Goal: Information Seeking & Learning: Check status

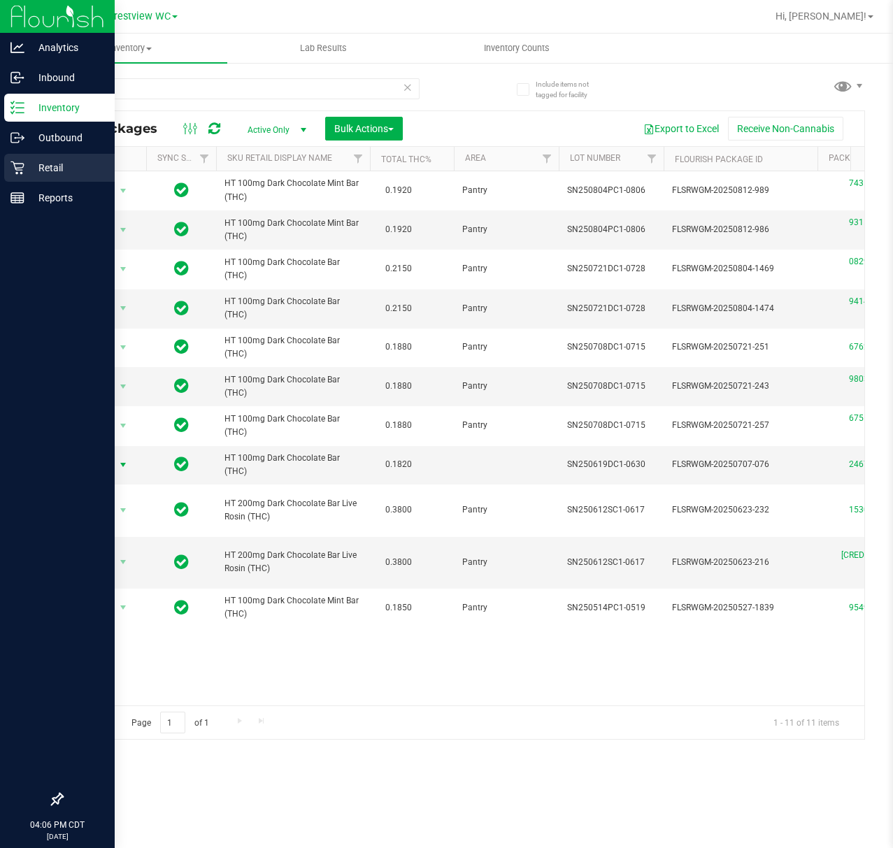
click at [23, 168] on icon at bounding box center [17, 168] width 14 height 14
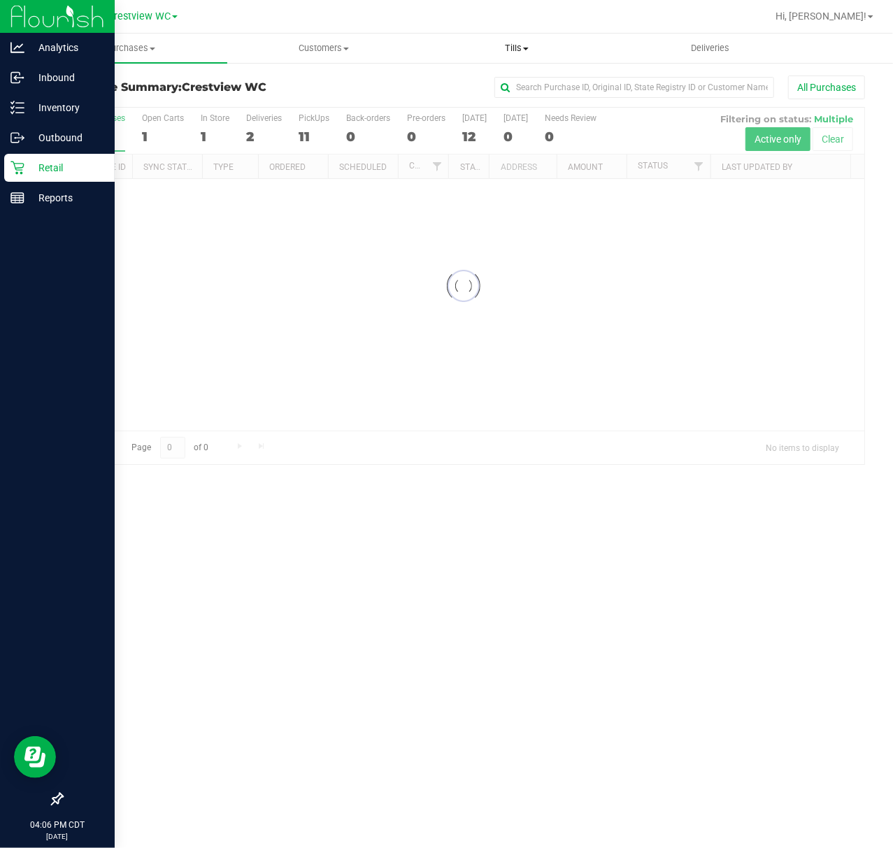
click at [506, 48] on span "Tills" at bounding box center [517, 48] width 192 height 13
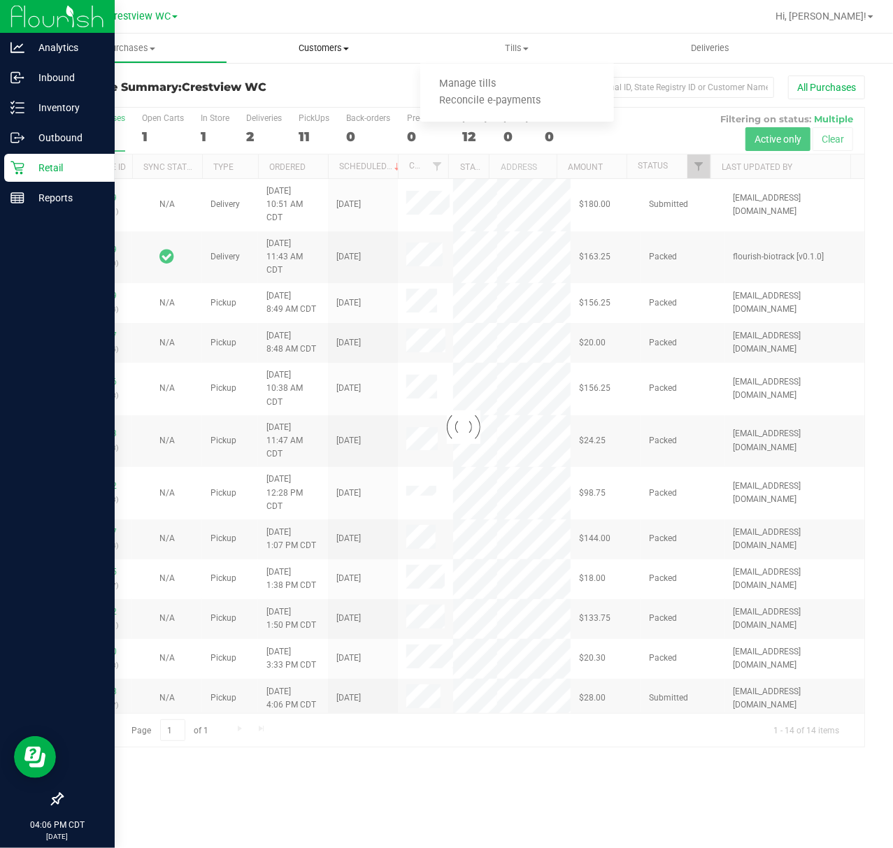
click at [381, 50] on span "Customers" at bounding box center [324, 48] width 192 height 13
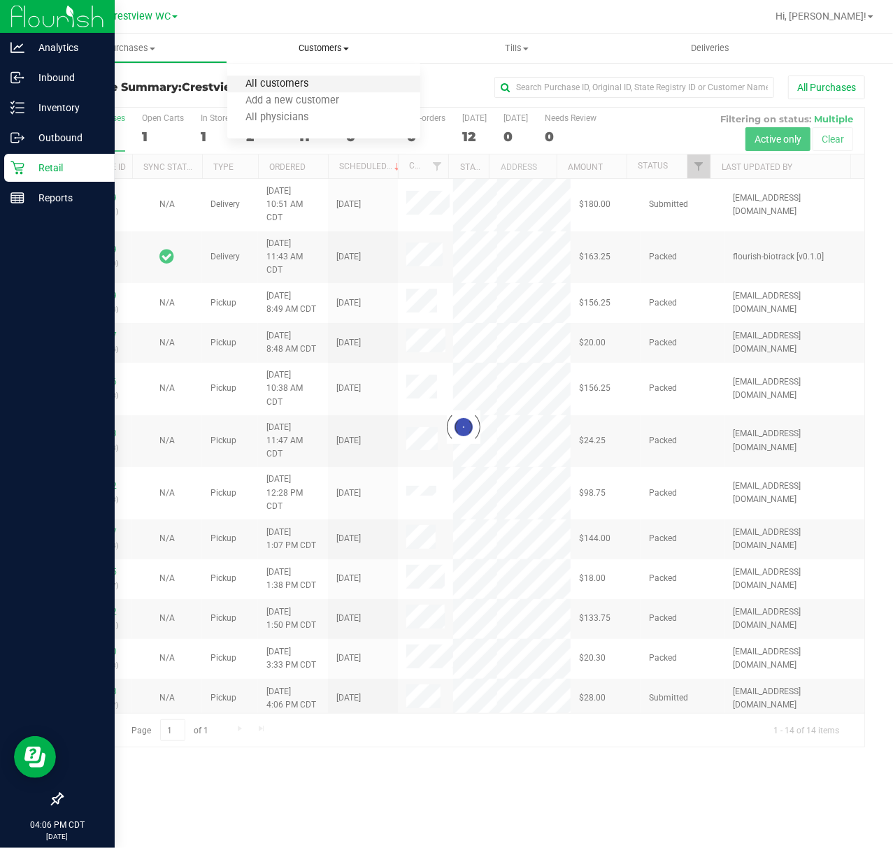
click at [294, 78] on span "All customers" at bounding box center [277, 84] width 101 height 12
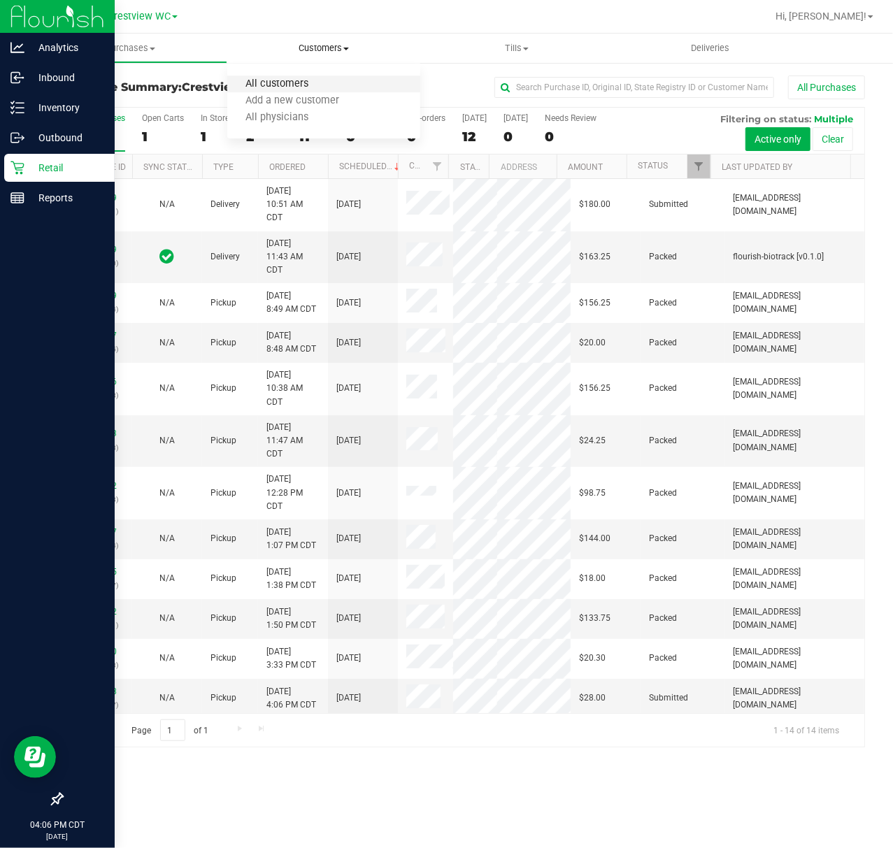
click at [289, 87] on span "All customers" at bounding box center [277, 84] width 101 height 12
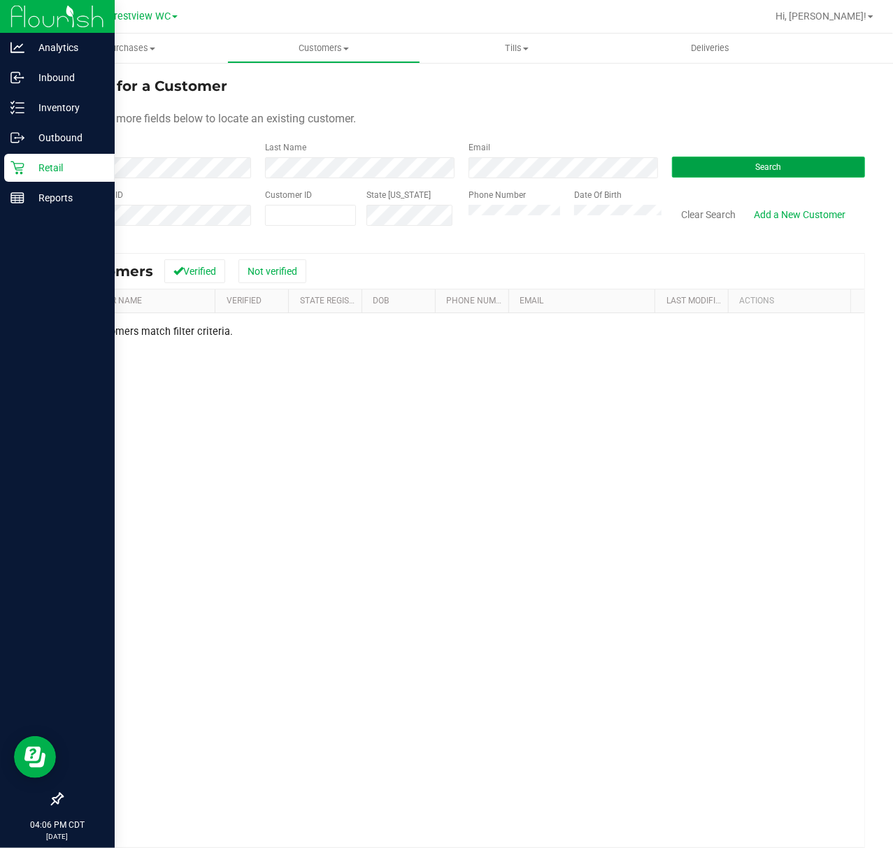
click at [809, 162] on button "Search" at bounding box center [768, 167] width 193 height 21
click at [0, 182] on html "Analytics Inbound Inventory Outbound Retail Reports 04:06 PM CDT [DATE] 09/22 C…" at bounding box center [446, 424] width 893 height 848
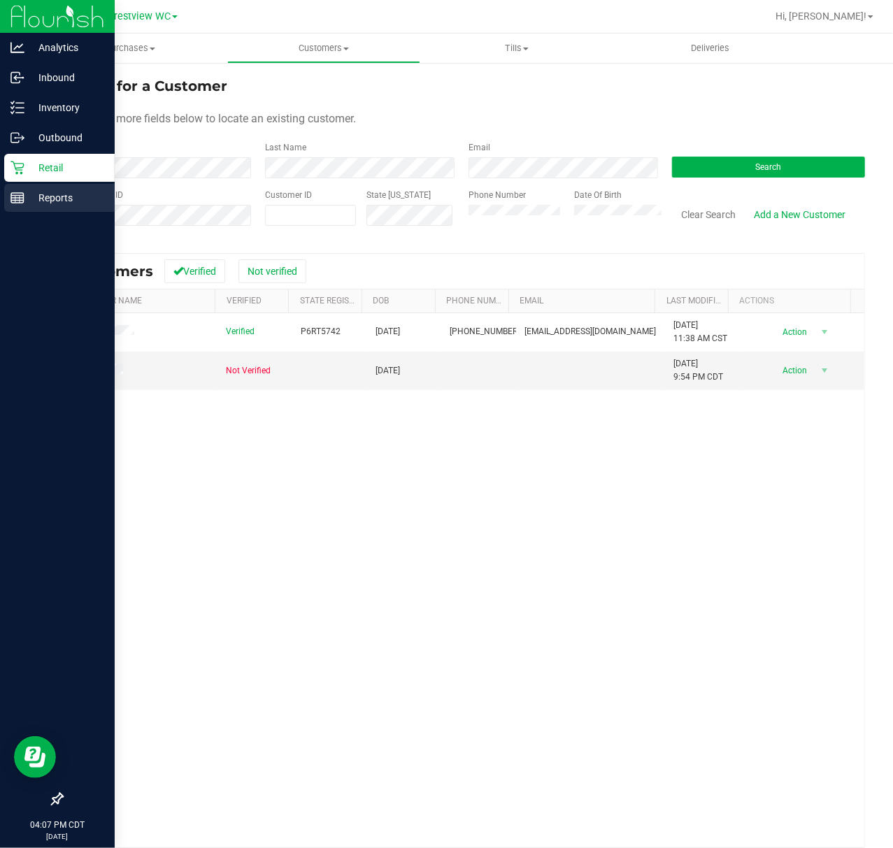
click at [48, 203] on p "Reports" at bounding box center [66, 198] width 84 height 17
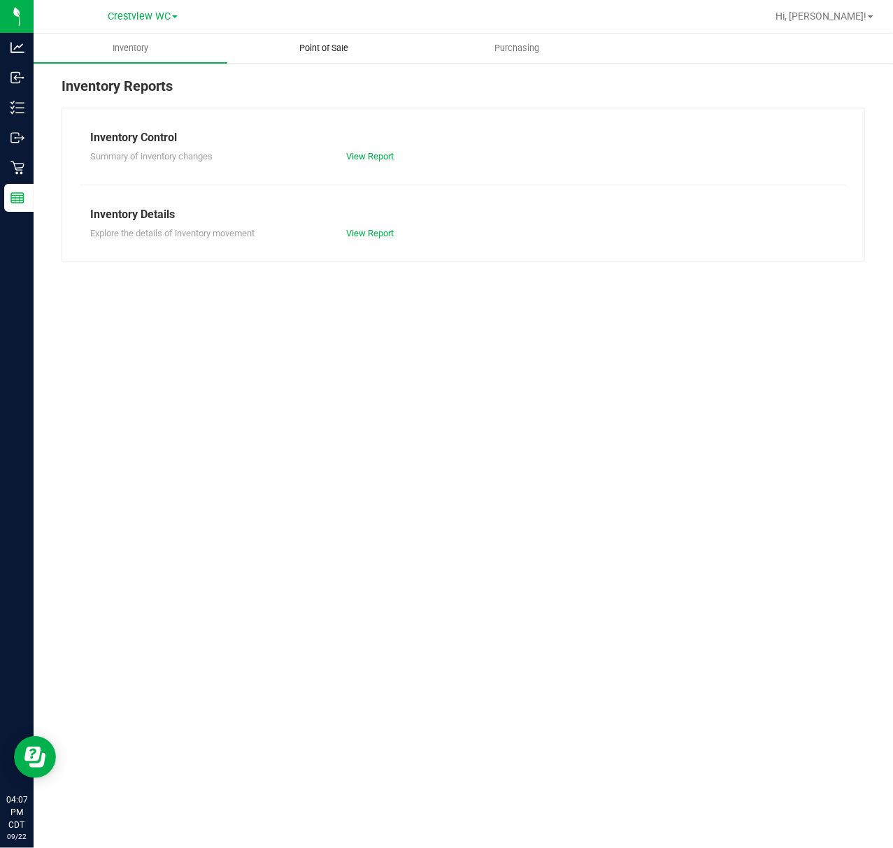
click at [350, 56] on uib-tab-heading "Point of Sale" at bounding box center [324, 48] width 192 height 28
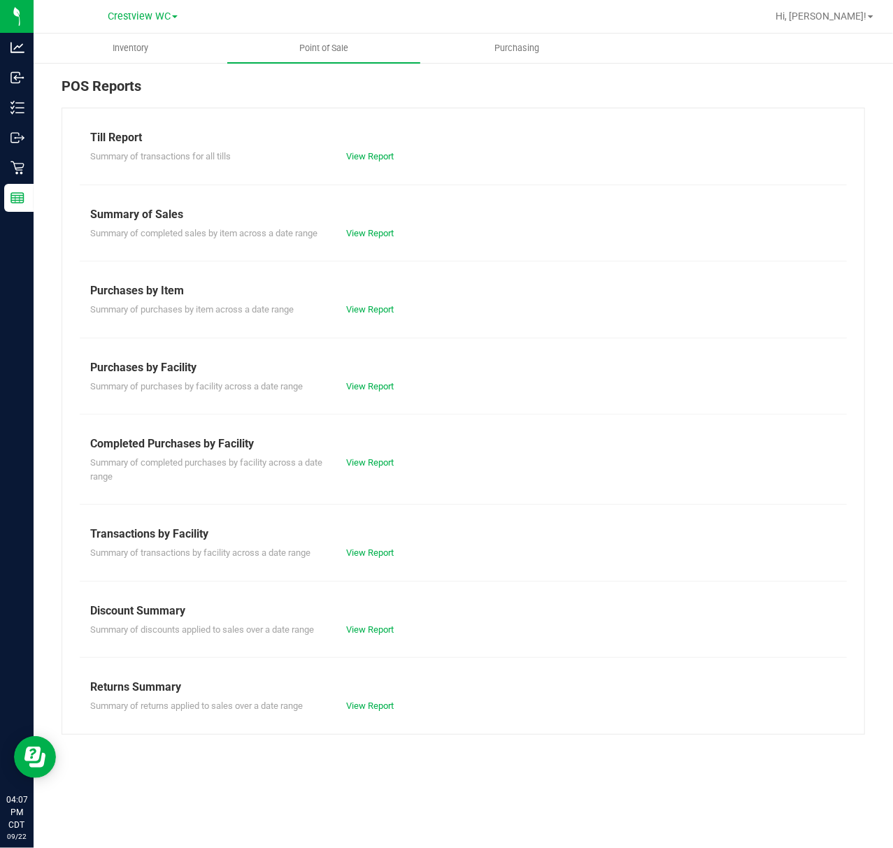
click at [357, 471] on div "Summary of completed purchases by facility across a date range View Report" at bounding box center [463, 467] width 767 height 31
click at [361, 462] on link "View Report" at bounding box center [370, 462] width 48 height 10
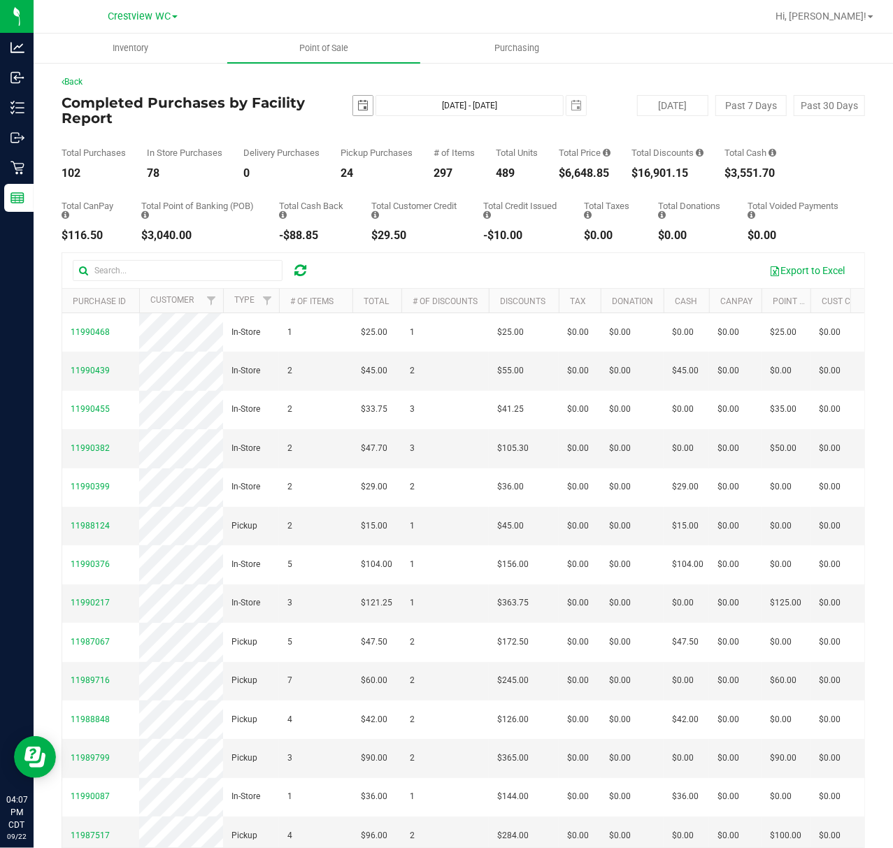
click at [367, 108] on span "[DATE]" at bounding box center [362, 105] width 21 height 21
click at [362, 108] on span "select" at bounding box center [362, 105] width 11 height 11
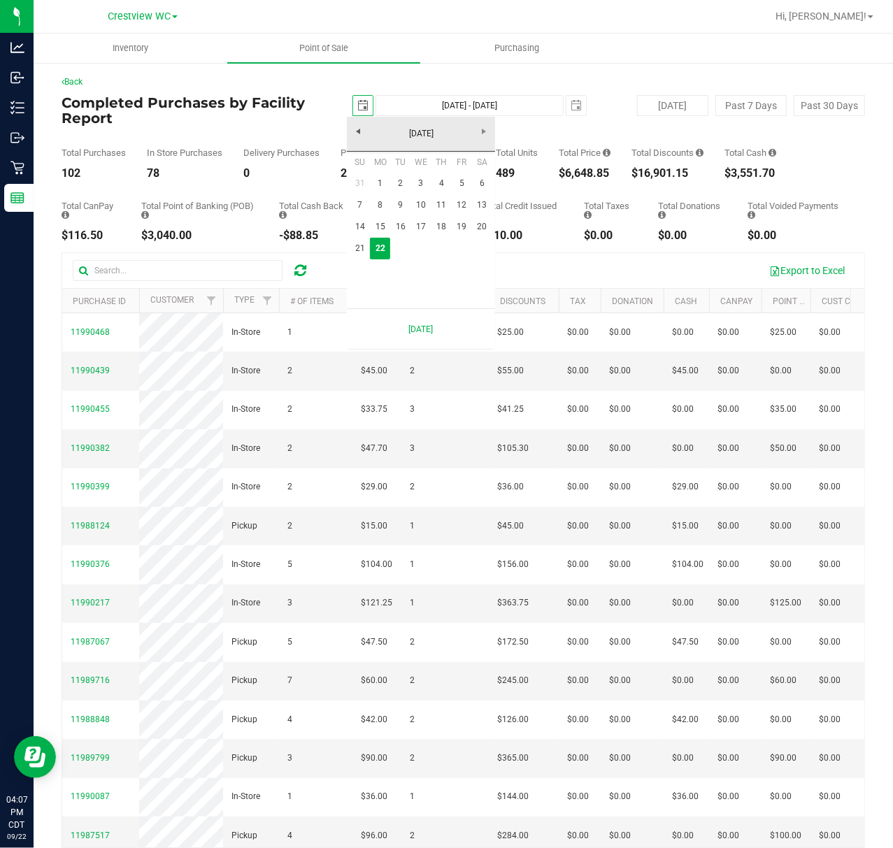
scroll to position [0, 35]
click at [359, 241] on link "21" at bounding box center [360, 249] width 20 height 22
type input "[DATE]"
type input "[DATE] - [DATE]"
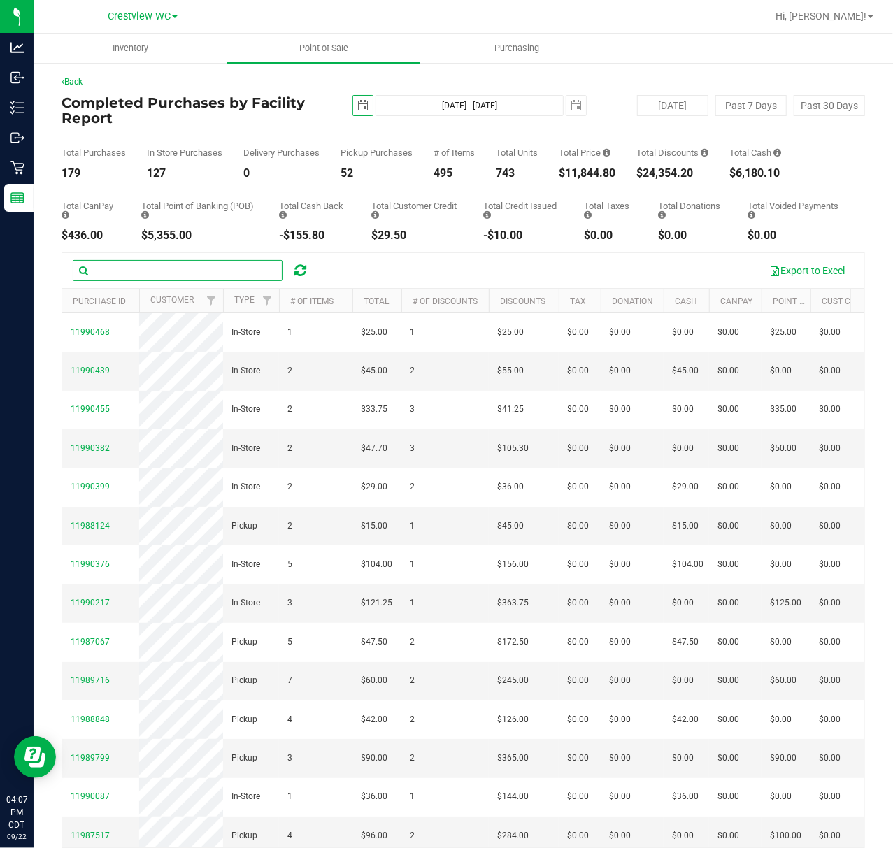
click at [120, 269] on input "text" at bounding box center [178, 270] width 210 height 21
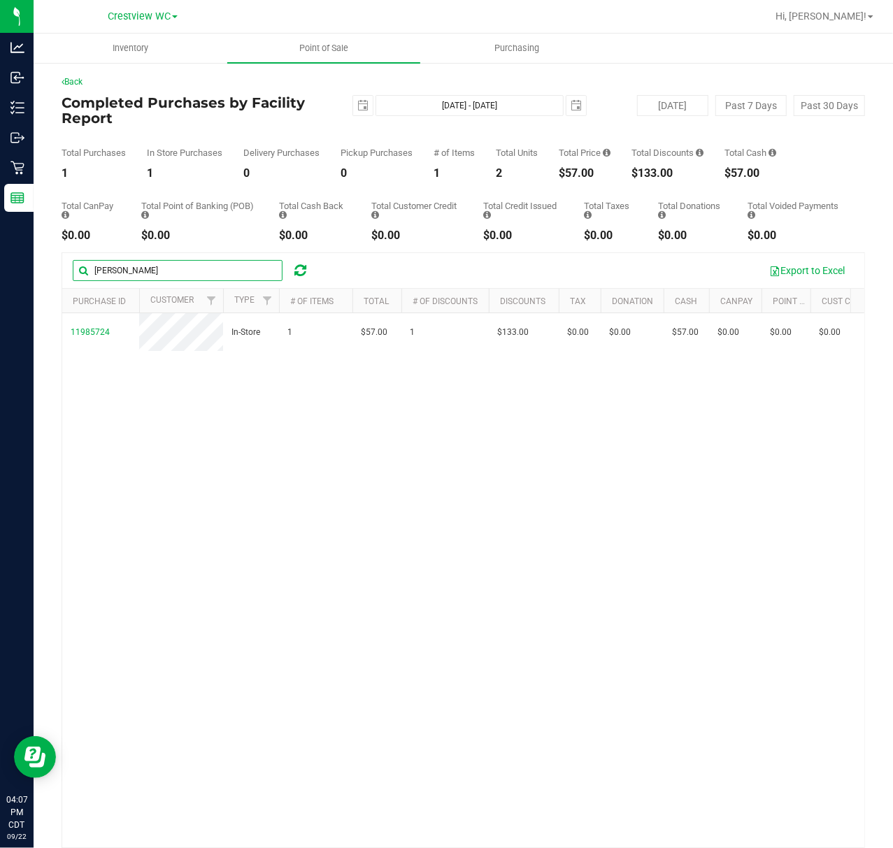
type input "[PERSON_NAME]"
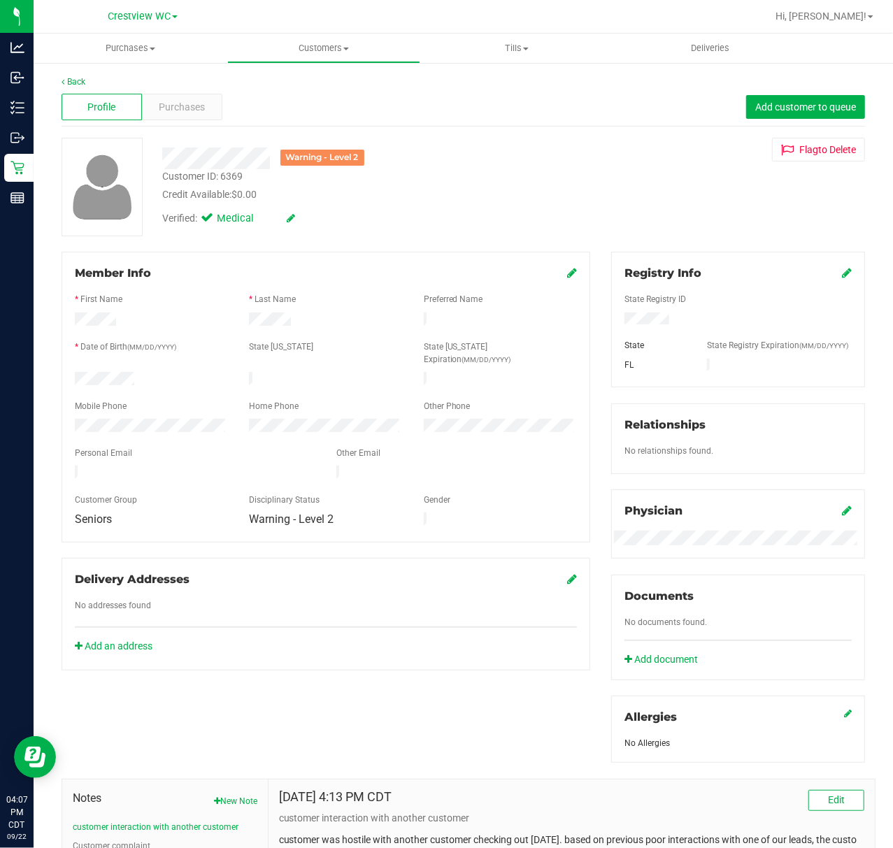
scroll to position [219, 0]
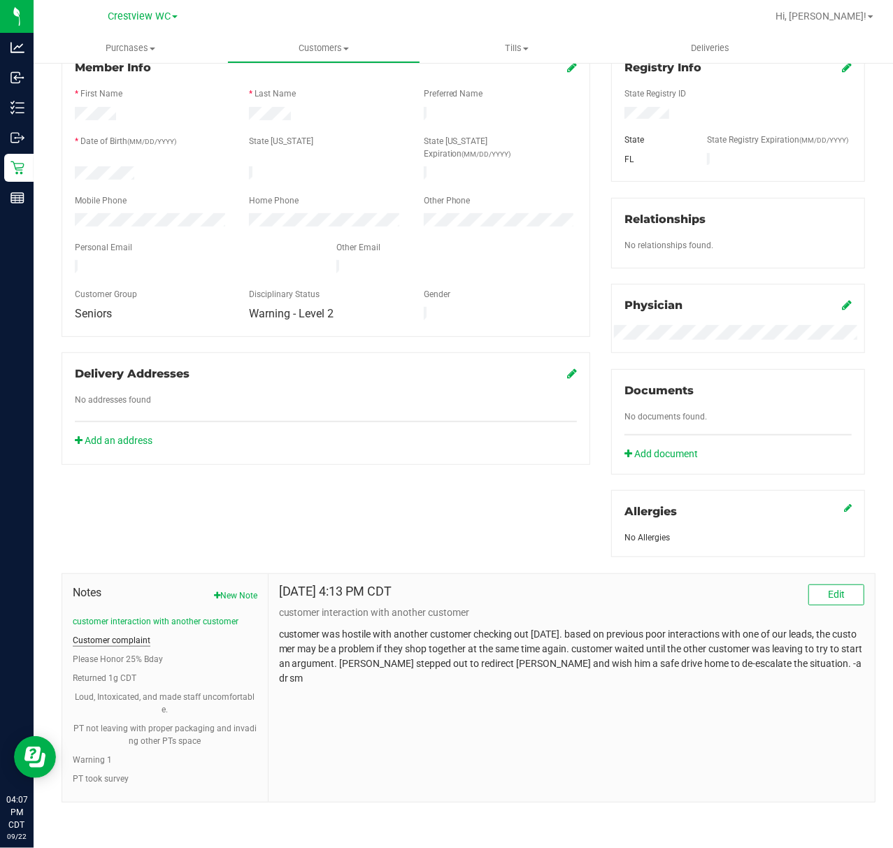
click at [140, 636] on button "Customer complaint" at bounding box center [112, 640] width 78 height 13
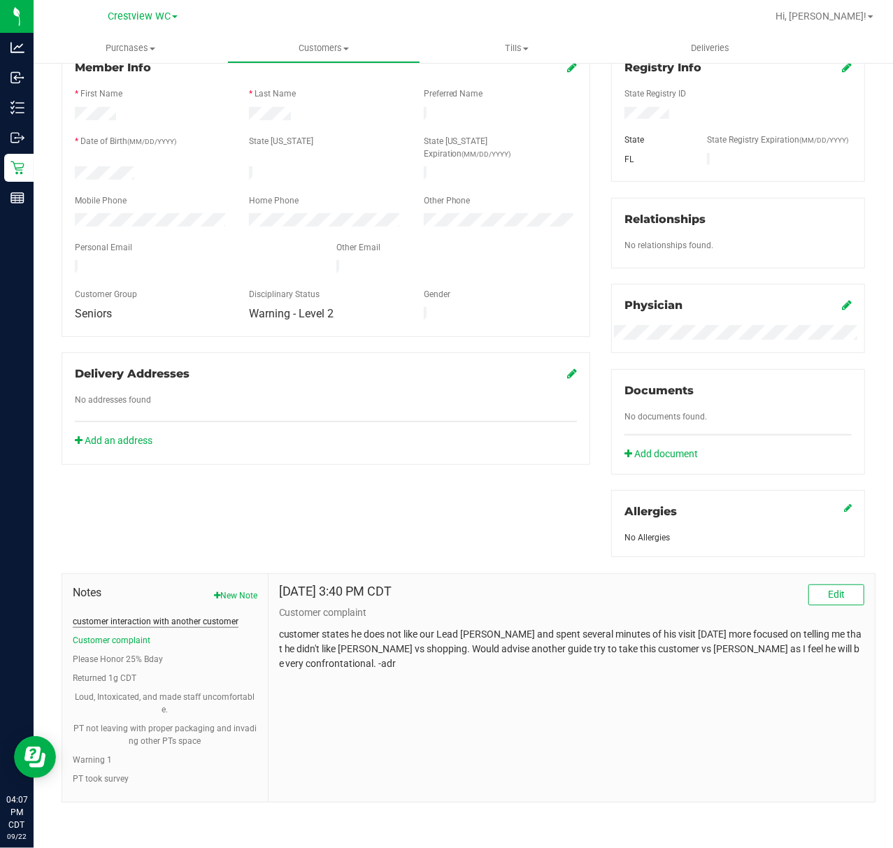
click at [130, 627] on button "customer interaction with another customer" at bounding box center [156, 621] width 166 height 13
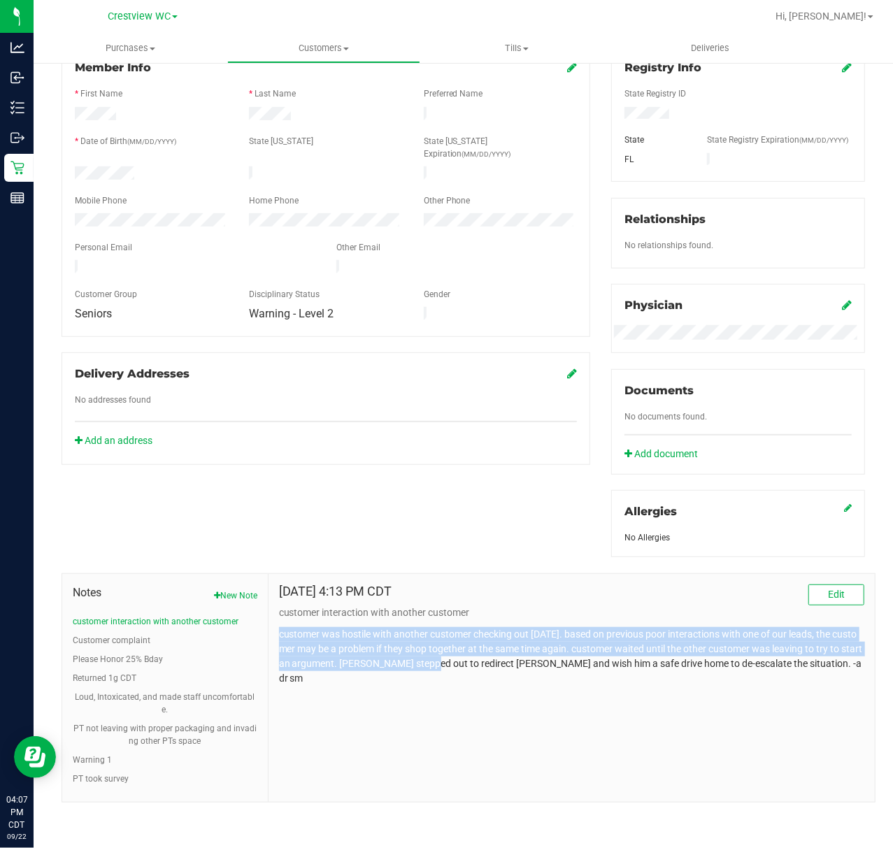
drag, startPoint x: 271, startPoint y: 633, endPoint x: 464, endPoint y: 658, distance: 194.6
click at [453, 658] on div "[DATE] 4:13 PM CDT Edit customer interaction with another customer customer was…" at bounding box center [572, 688] width 606 height 228
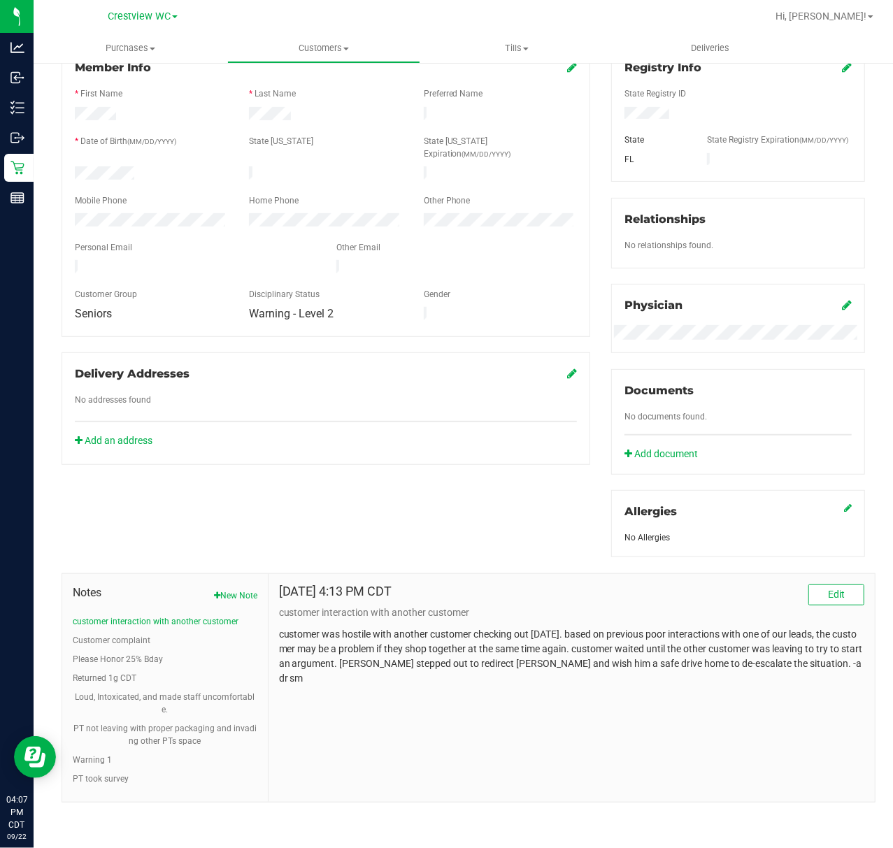
click at [481, 658] on p "customer was hostile with another customer checking out [DATE]. based on previo…" at bounding box center [571, 656] width 585 height 59
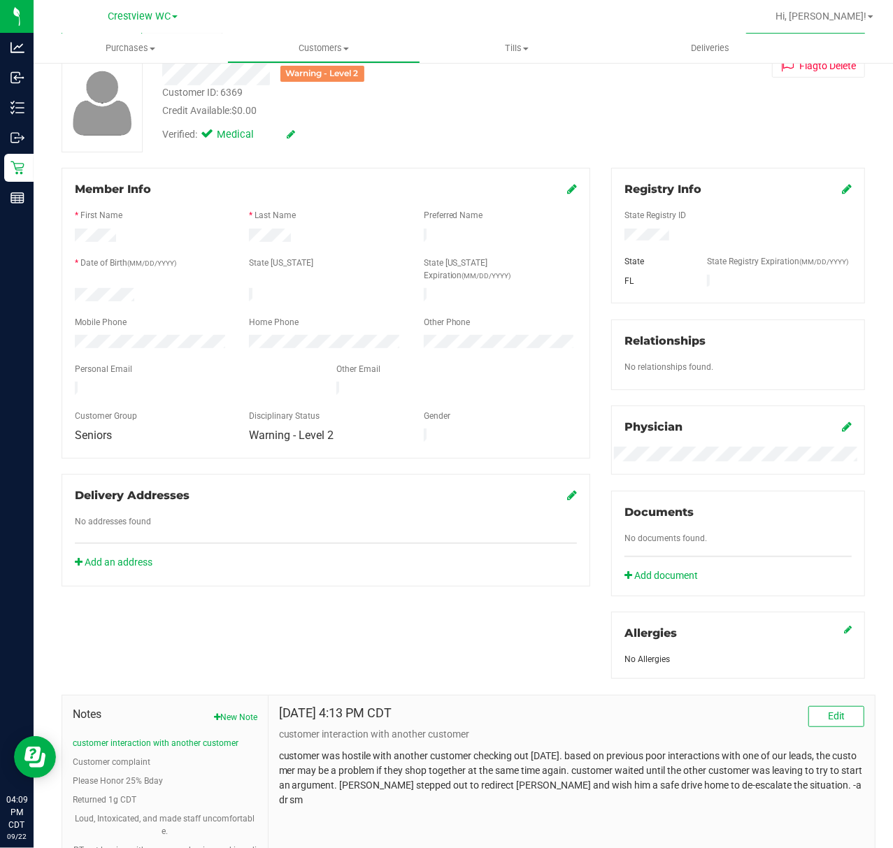
scroll to position [0, 0]
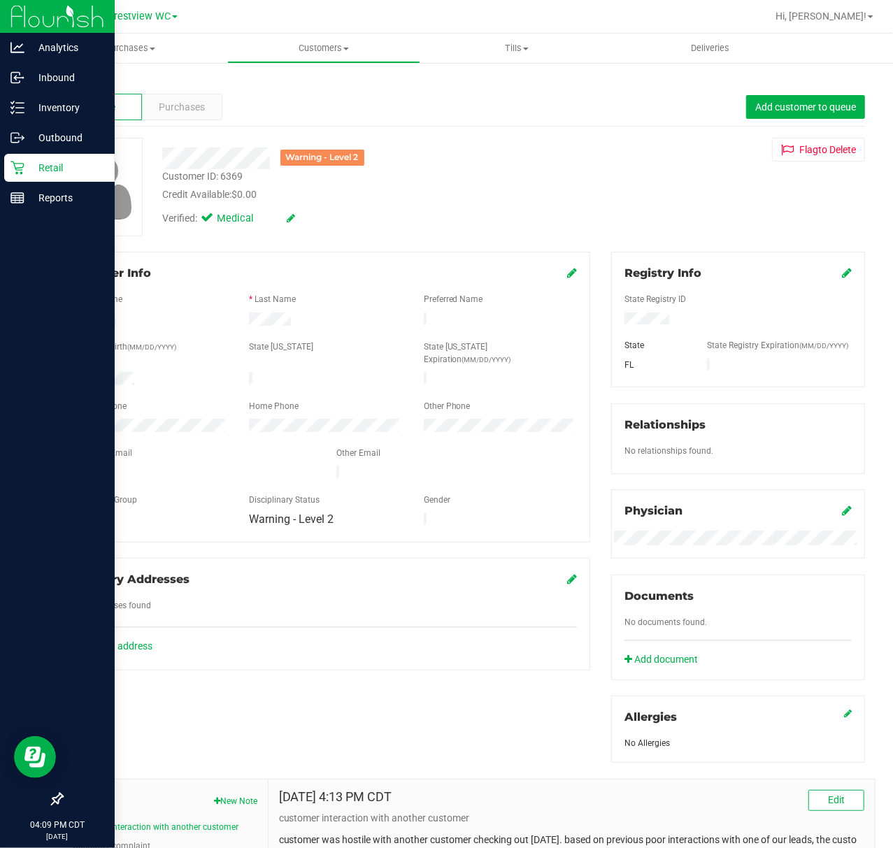
click at [70, 163] on p "Retail" at bounding box center [66, 167] width 84 height 17
